Goal: Task Accomplishment & Management: Complete application form

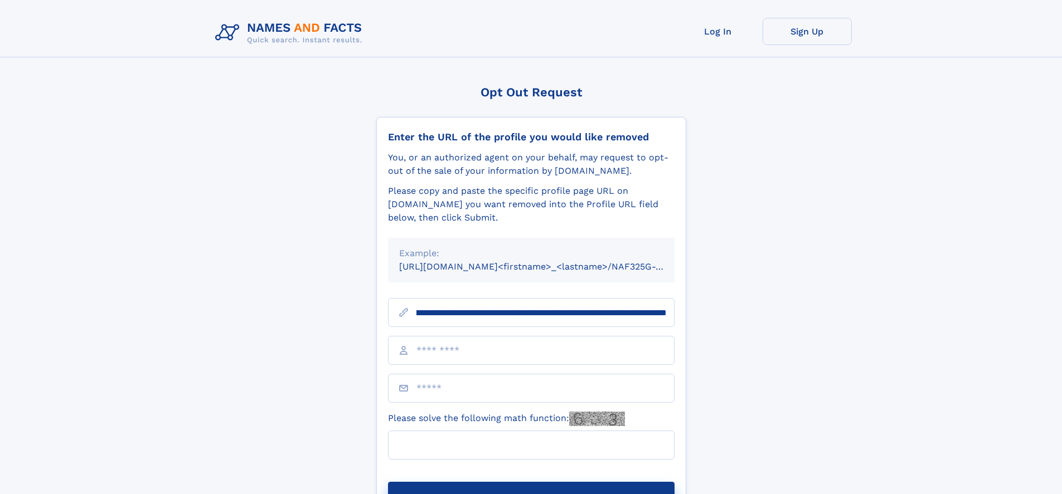
scroll to position [0, 144]
type input "**********"
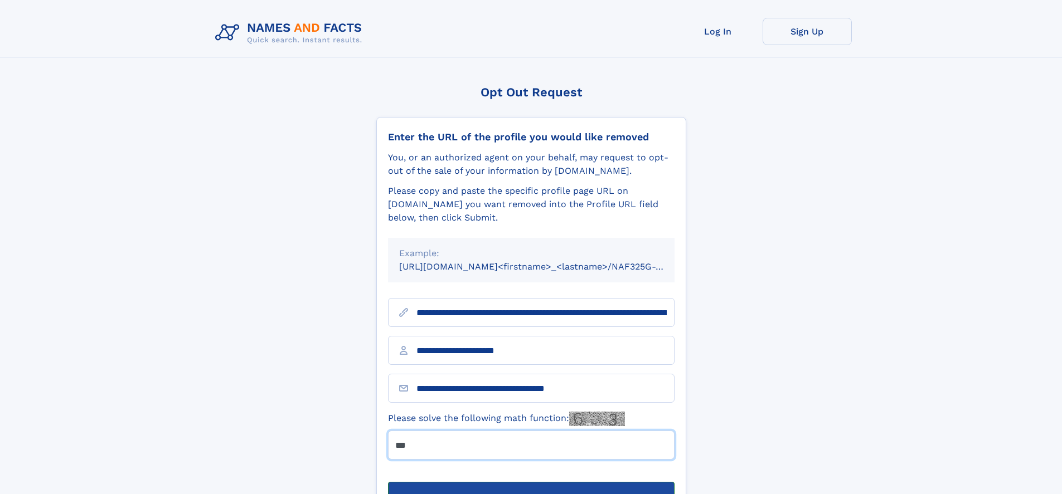
type input "***"
click at [531, 482] on button "Submit Opt Out Request" at bounding box center [531, 500] width 286 height 36
